Goal: Transaction & Acquisition: Book appointment/travel/reservation

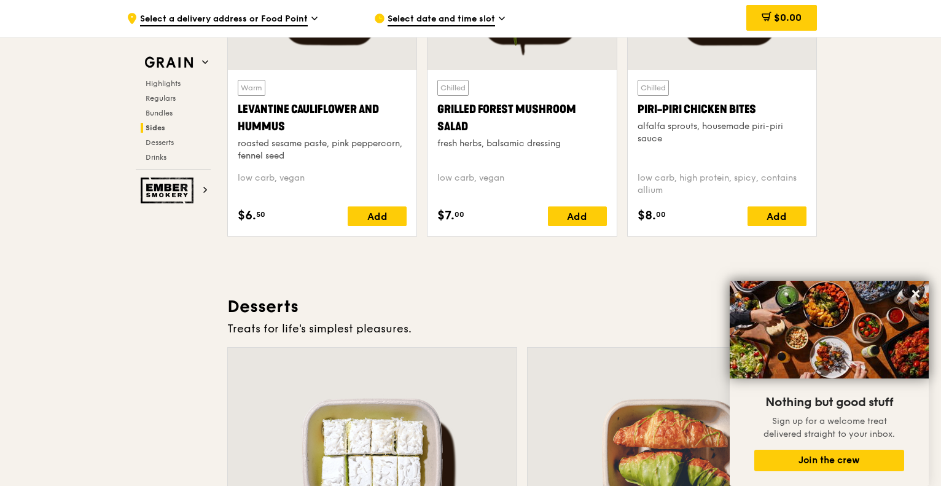
scroll to position [3561, 0]
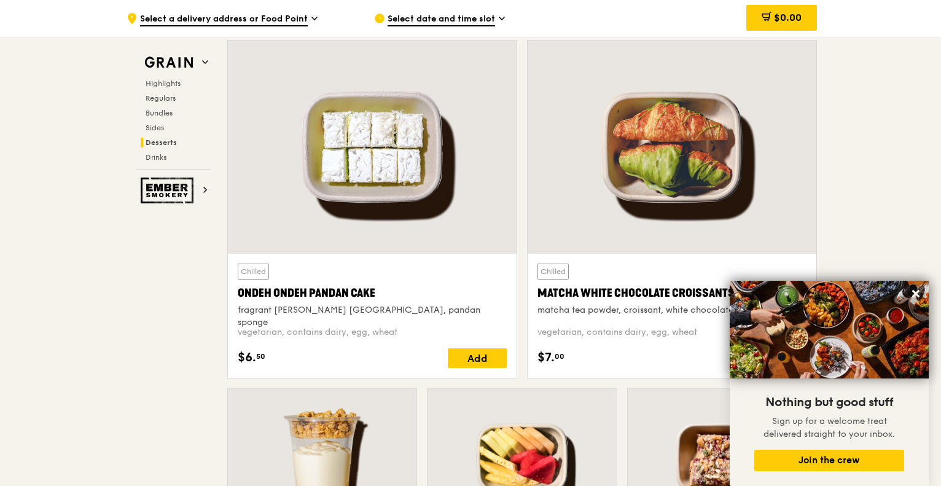
click at [167, 85] on span "Highlights" at bounding box center [163, 83] width 35 height 9
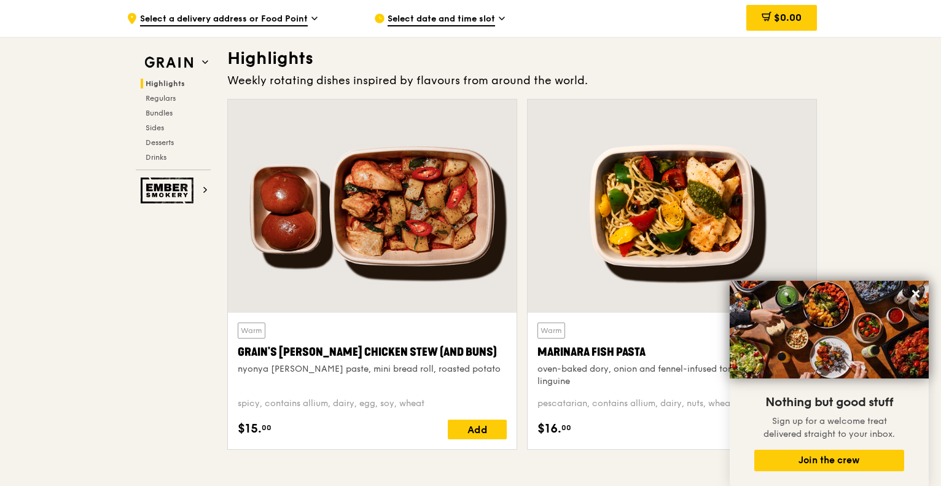
scroll to position [346, 0]
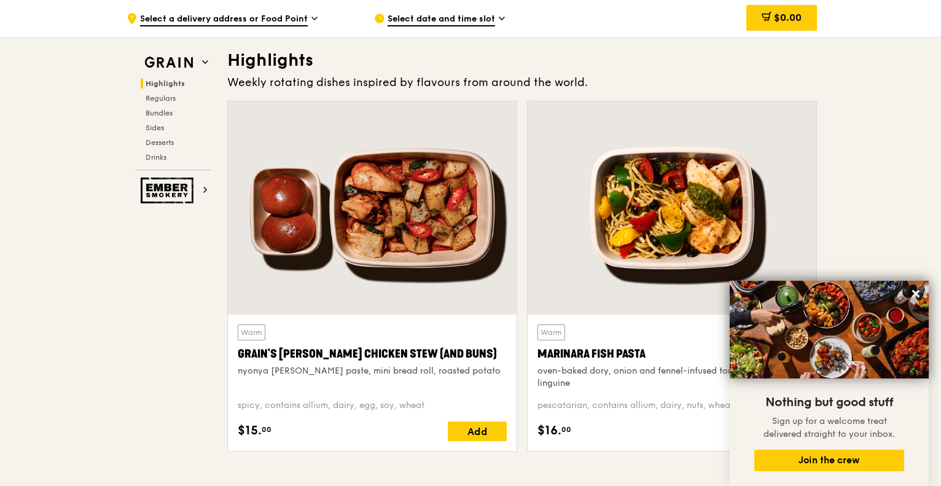
click at [169, 100] on span "Regulars" at bounding box center [161, 98] width 30 height 9
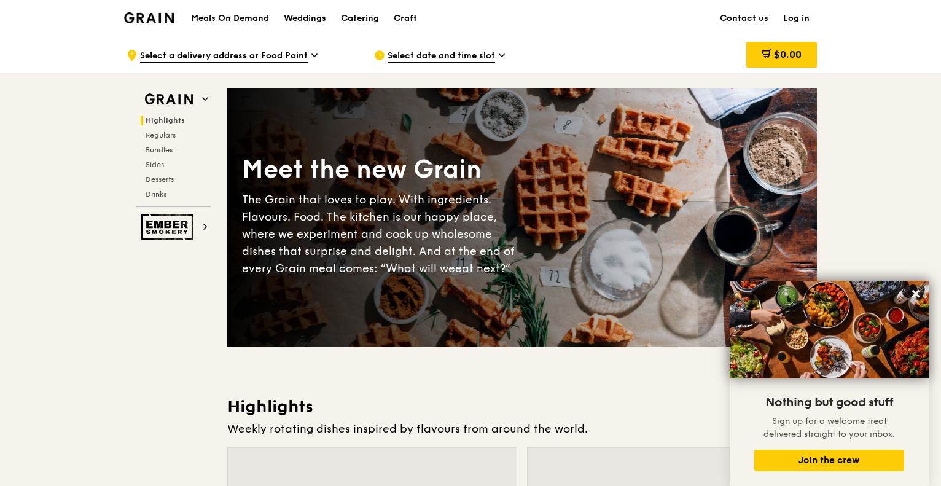
scroll to position [0, 0]
click at [358, 20] on div "Catering" at bounding box center [360, 19] width 38 height 37
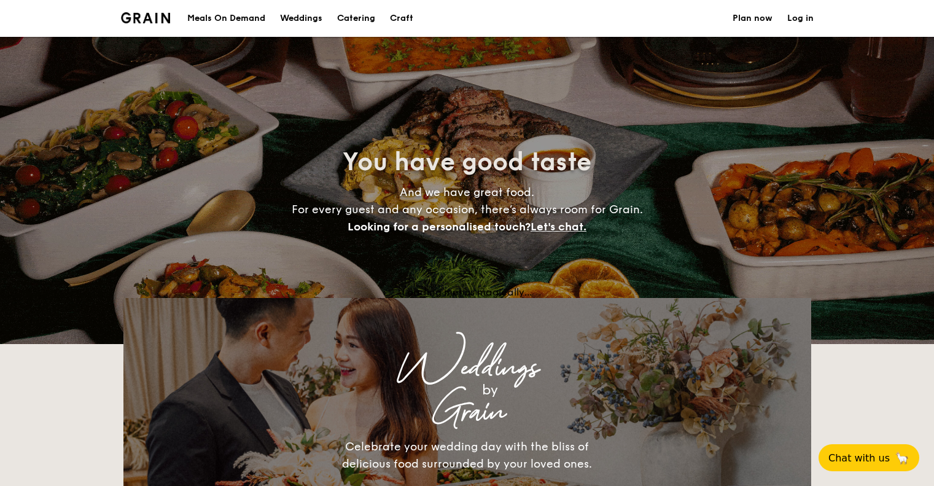
select select
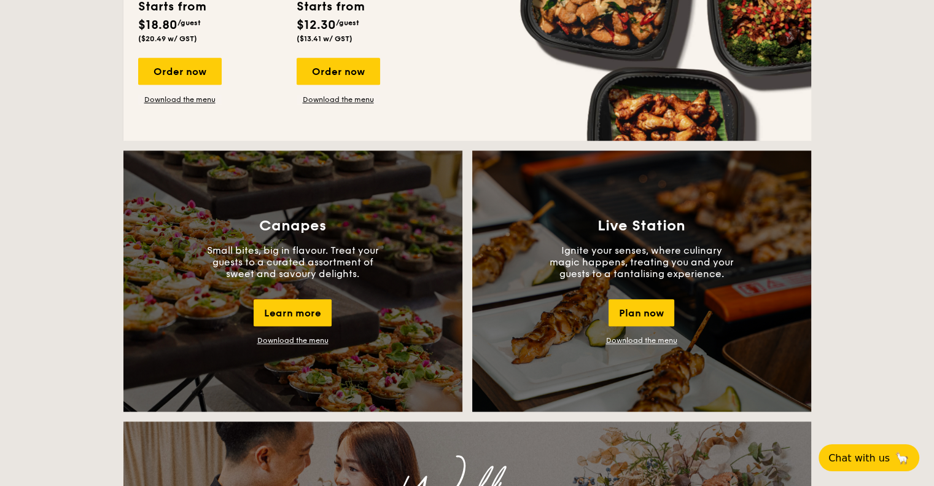
scroll to position [702, 0]
